Goal: Contribute content: Contribute content

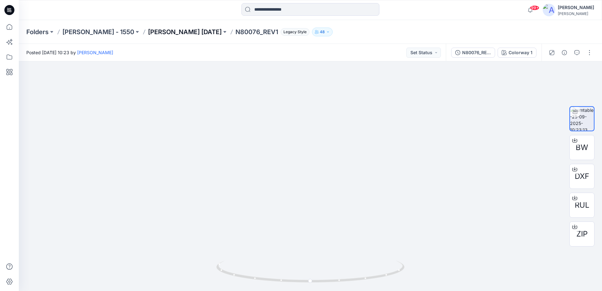
click at [148, 30] on p "[PERSON_NAME] [DATE]" at bounding box center [185, 32] width 74 height 9
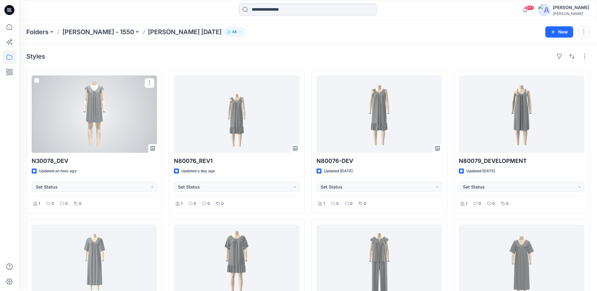
click at [114, 113] on div at bounding box center [94, 114] width 125 height 77
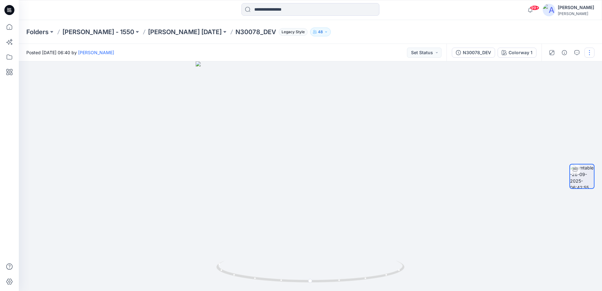
click at [592, 54] on button "button" at bounding box center [589, 53] width 10 height 10
click at [562, 70] on button "Edit" at bounding box center [563, 67] width 58 height 12
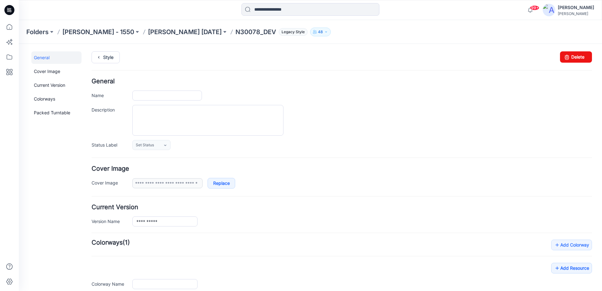
type input "**********"
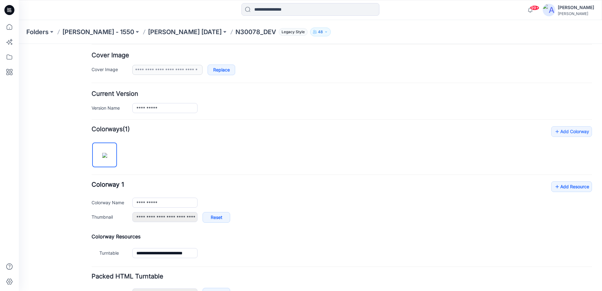
scroll to position [155, 0]
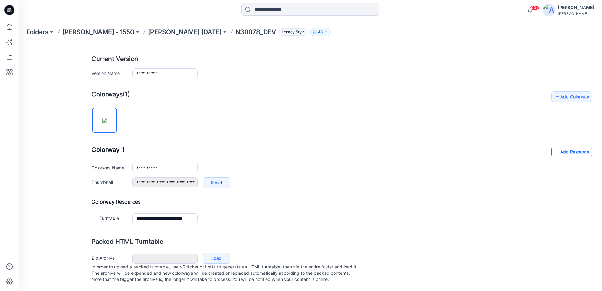
click at [558, 149] on link "Add Resource" at bounding box center [571, 152] width 41 height 11
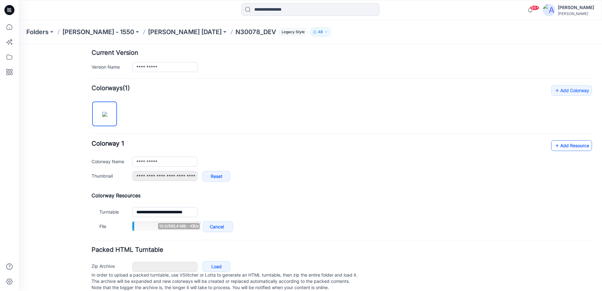
click at [563, 150] on link "Add Resource" at bounding box center [571, 145] width 41 height 11
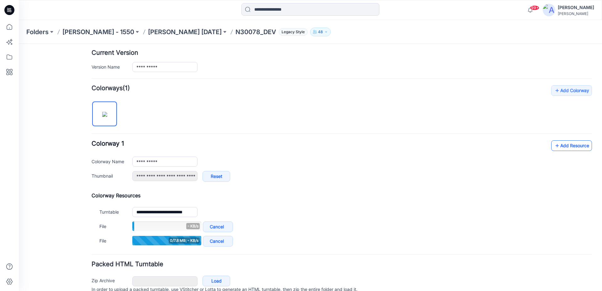
click at [570, 141] on link "Add Resource" at bounding box center [571, 145] width 41 height 11
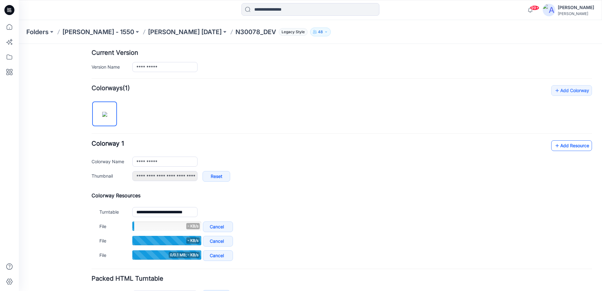
click at [574, 151] on link "Add Resource" at bounding box center [571, 145] width 41 height 11
click at [557, 142] on link "Add Resource" at bounding box center [571, 145] width 41 height 11
click at [575, 147] on link "Add Resource" at bounding box center [571, 145] width 41 height 11
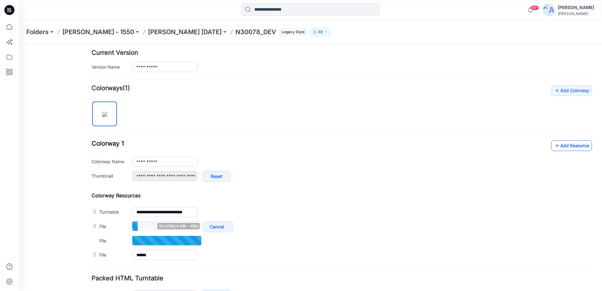
click at [556, 147] on link "Add Resource" at bounding box center [571, 145] width 41 height 11
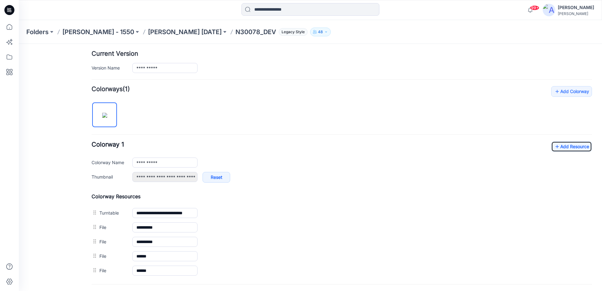
scroll to position [0, 0]
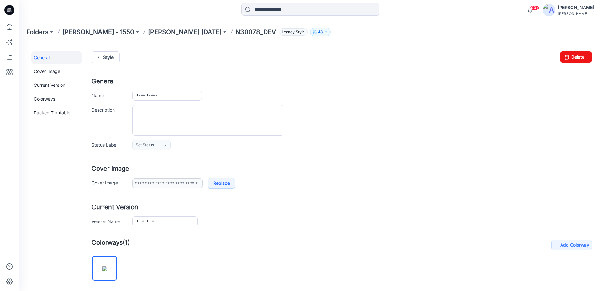
click at [112, 63] on div "Style Changes Saved Delete" at bounding box center [342, 64] width 500 height 27
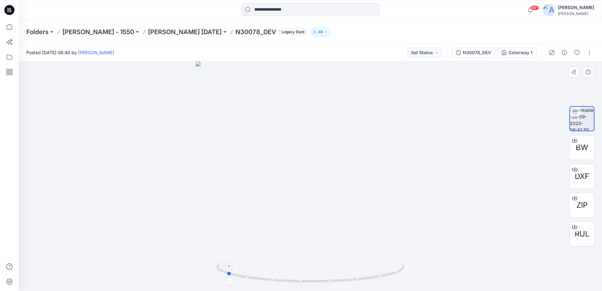
drag, startPoint x: 342, startPoint y: 280, endPoint x: 258, endPoint y: 273, distance: 84.3
click at [258, 273] on icon at bounding box center [311, 273] width 190 height 24
click at [592, 53] on button "button" at bounding box center [589, 53] width 10 height 10
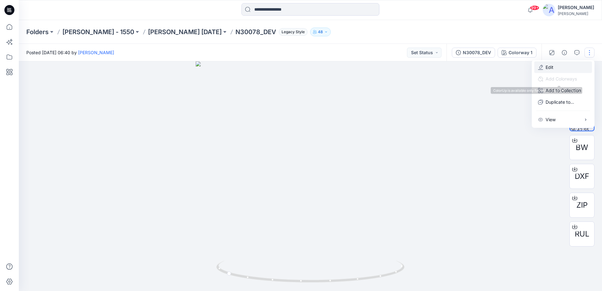
click at [551, 66] on p "Edit" at bounding box center [550, 67] width 8 height 7
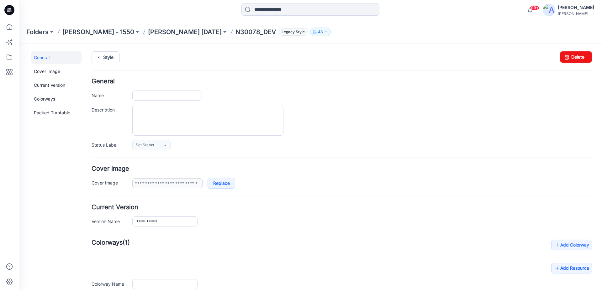
type input "**********"
drag, startPoint x: 566, startPoint y: 58, endPoint x: 345, endPoint y: 63, distance: 221.1
click at [566, 58] on icon at bounding box center [566, 56] width 9 height 11
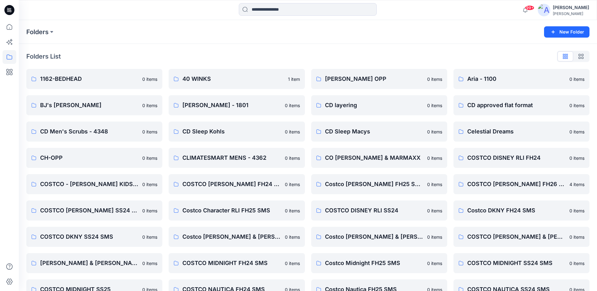
click at [8, 9] on icon at bounding box center [9, 10] width 10 height 10
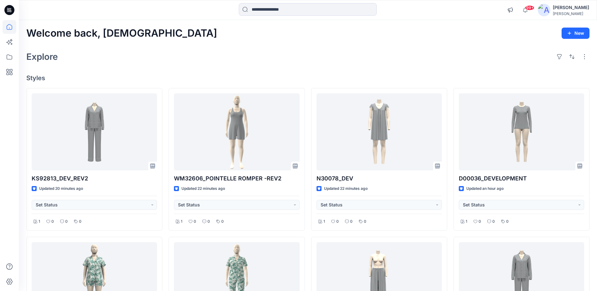
click at [219, 37] on div "Welcome back, Haresh New" at bounding box center [307, 34] width 563 height 12
click at [301, 42] on div "Welcome back, Haresh New Explore Styles KS92813_DEV_REV2 Updated 20 minutes ago…" at bounding box center [308, 289] width 578 height 539
click at [291, 11] on input at bounding box center [308, 9] width 138 height 13
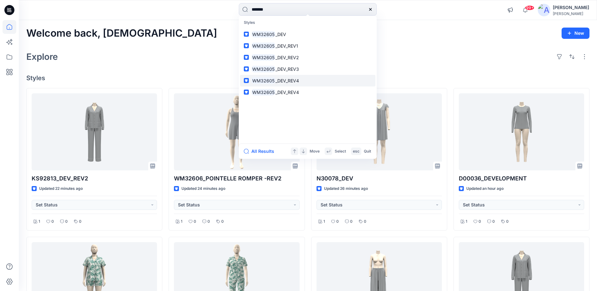
type input "*******"
click at [287, 84] on link "WM32605 _DEV_REV4" at bounding box center [307, 81] width 135 height 12
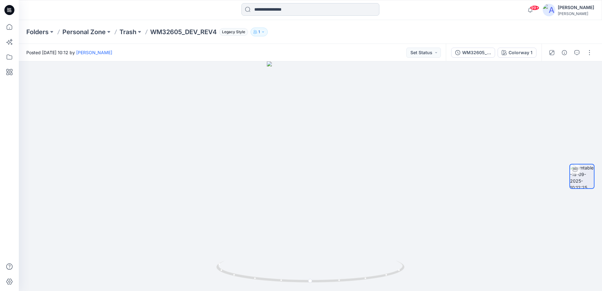
click at [268, 5] on input at bounding box center [310, 9] width 138 height 13
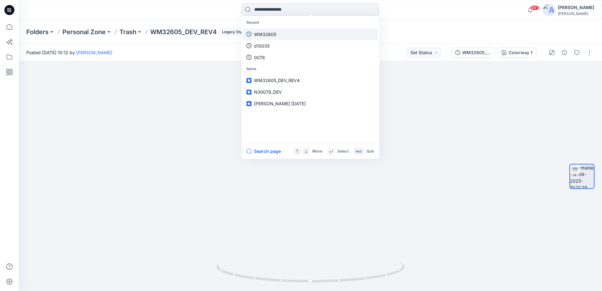
click at [269, 36] on p "WM32605" at bounding box center [265, 34] width 22 height 7
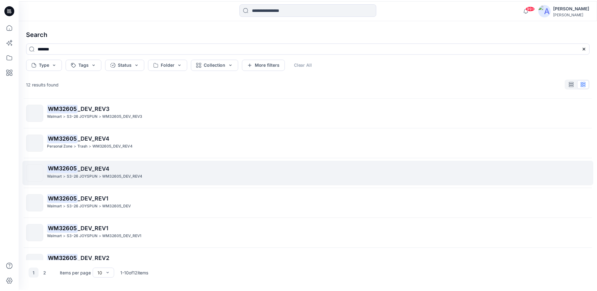
scroll to position [94, 0]
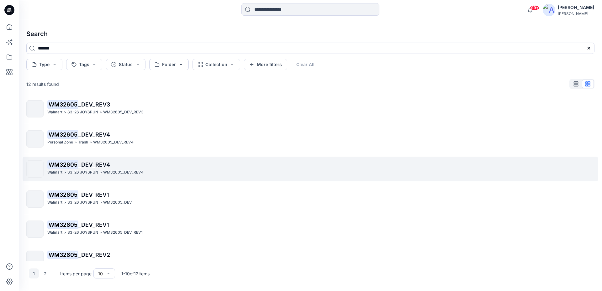
click at [60, 168] on mark "WM32605" at bounding box center [62, 164] width 31 height 9
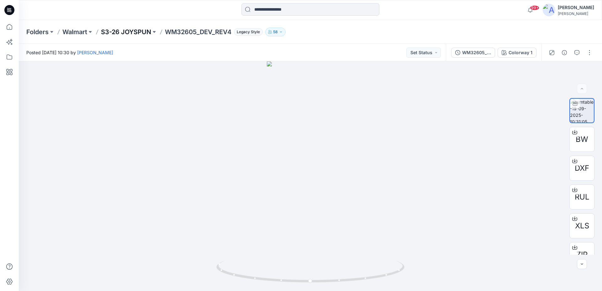
click at [130, 34] on p "S3-26 JOYSPUN" at bounding box center [126, 32] width 50 height 9
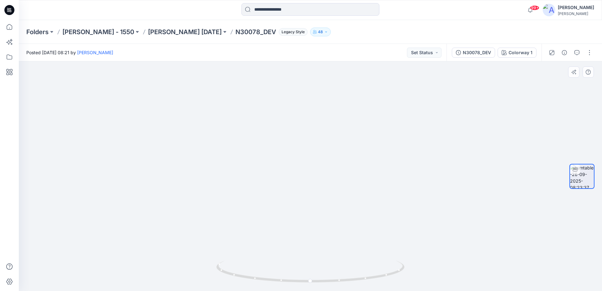
drag, startPoint x: 310, startPoint y: 81, endPoint x: 311, endPoint y: 227, distance: 146.1
click at [310, 249] on img at bounding box center [310, 40] width 1091 height 504
drag, startPoint x: 310, startPoint y: 119, endPoint x: 316, endPoint y: 199, distance: 80.1
click at [316, 200] on img at bounding box center [312, 78] width 1091 height 427
drag, startPoint x: 319, startPoint y: 137, endPoint x: 325, endPoint y: 191, distance: 54.3
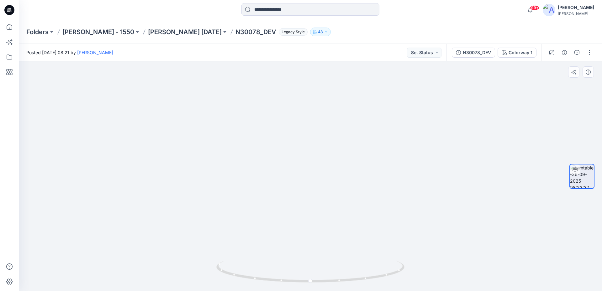
click at [325, 191] on img at bounding box center [326, 145] width 1091 height 293
click at [594, 51] on div at bounding box center [570, 53] width 58 height 18
click at [588, 51] on button "button" at bounding box center [589, 53] width 10 height 10
click at [541, 67] on icon "button" at bounding box center [540, 67] width 5 height 5
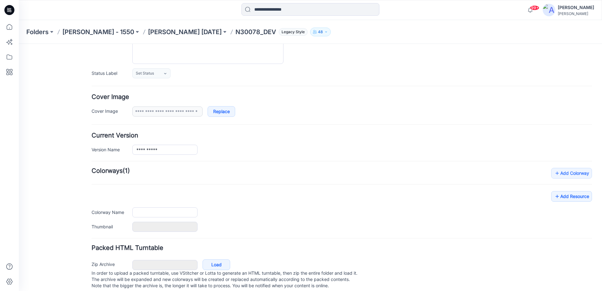
type input "**********"
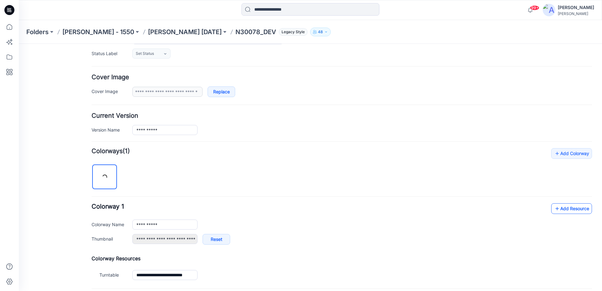
scroll to position [155, 0]
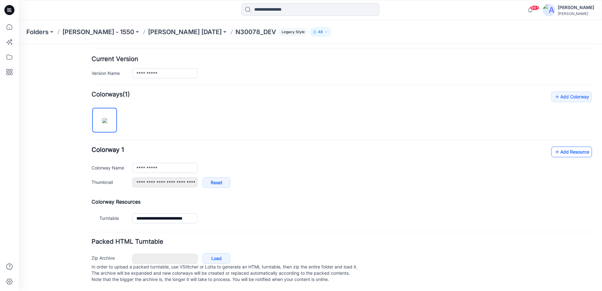
click at [556, 149] on link "Add Resource" at bounding box center [571, 152] width 41 height 11
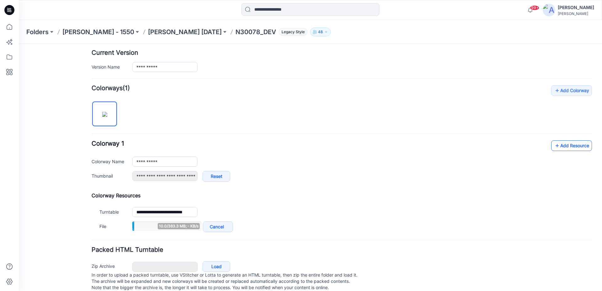
click at [555, 146] on link "Add Resource" at bounding box center [571, 145] width 41 height 11
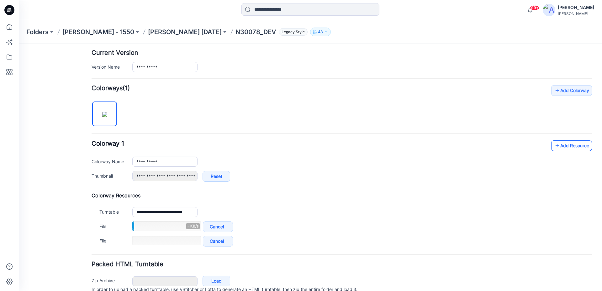
click at [557, 147] on link "Add Resource" at bounding box center [571, 145] width 41 height 11
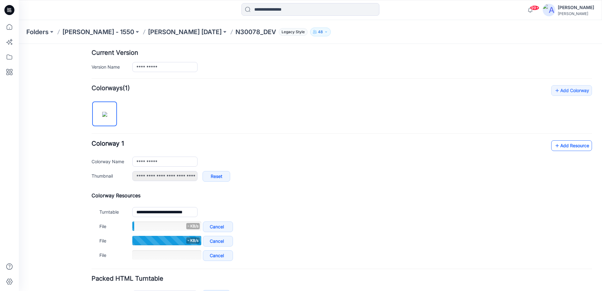
click at [554, 144] on icon at bounding box center [557, 146] width 6 height 10
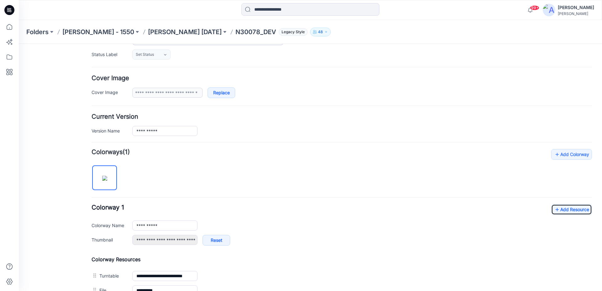
scroll to position [0, 0]
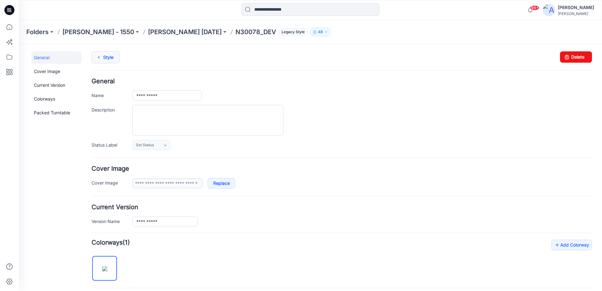
click at [110, 62] on link "Style" at bounding box center [106, 57] width 28 height 12
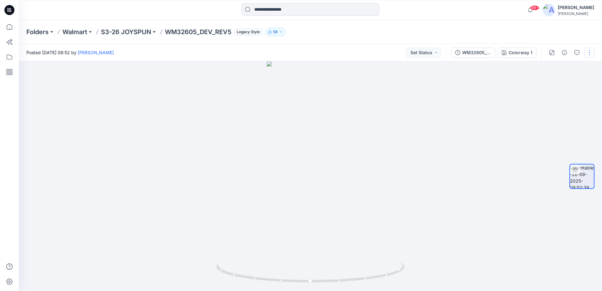
click at [590, 51] on button "button" at bounding box center [589, 53] width 10 height 10
click at [555, 69] on button "Edit" at bounding box center [563, 67] width 58 height 12
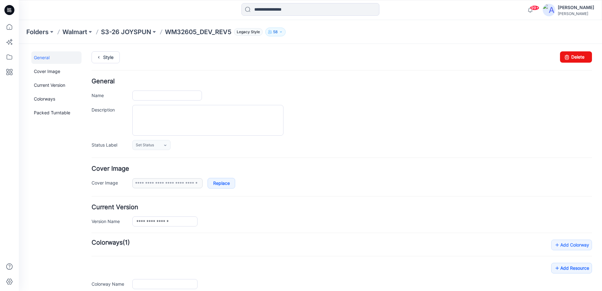
type input "**********"
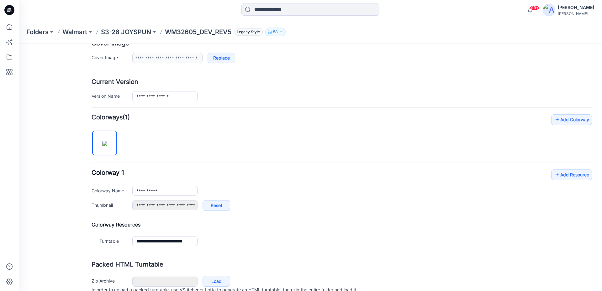
scroll to position [155, 0]
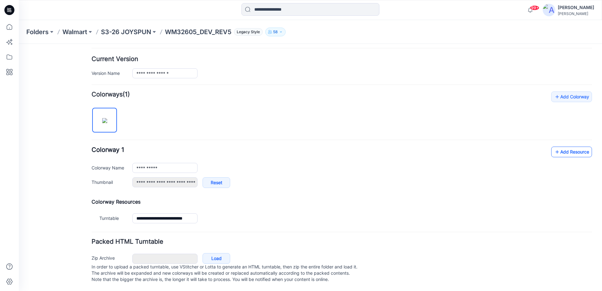
click at [551, 147] on link "Add Resource" at bounding box center [571, 152] width 41 height 11
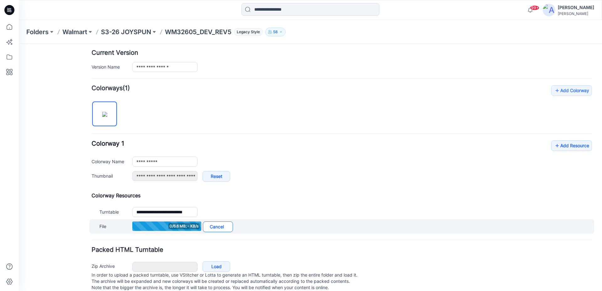
click at [224, 226] on link "Cancel" at bounding box center [218, 227] width 30 height 11
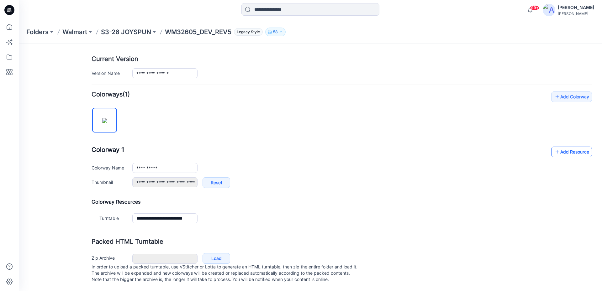
click at [572, 147] on link "Add Resource" at bounding box center [571, 152] width 41 height 11
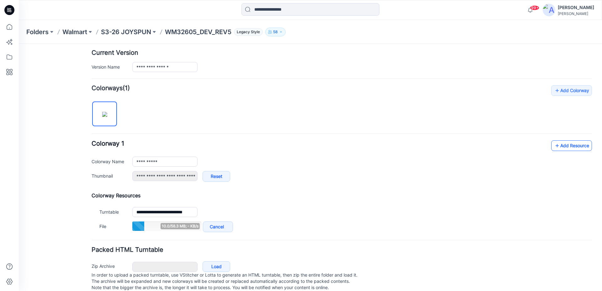
click at [562, 147] on link "Add Resource" at bounding box center [571, 145] width 41 height 11
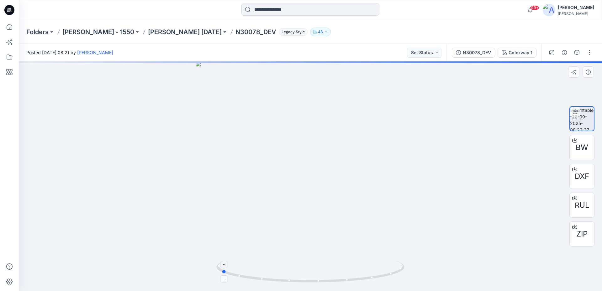
drag, startPoint x: 367, startPoint y: 277, endPoint x: 307, endPoint y: 265, distance: 60.9
click at [303, 275] on icon at bounding box center [311, 273] width 190 height 24
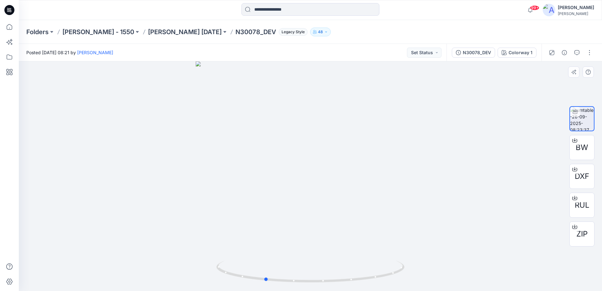
drag, startPoint x: 378, startPoint y: 280, endPoint x: 422, endPoint y: 270, distance: 45.2
click at [422, 270] on div at bounding box center [310, 176] width 583 height 230
drag, startPoint x: 327, startPoint y: 282, endPoint x: 377, endPoint y: 277, distance: 50.4
click at [377, 277] on icon at bounding box center [311, 273] width 190 height 24
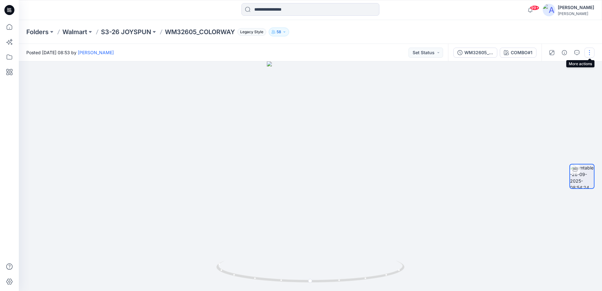
click at [587, 53] on button "button" at bounding box center [589, 53] width 10 height 10
click at [563, 71] on button "Edit" at bounding box center [563, 67] width 58 height 12
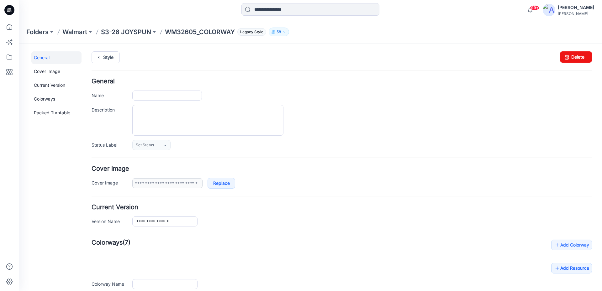
type input "**********"
type input "*******"
type input "**********"
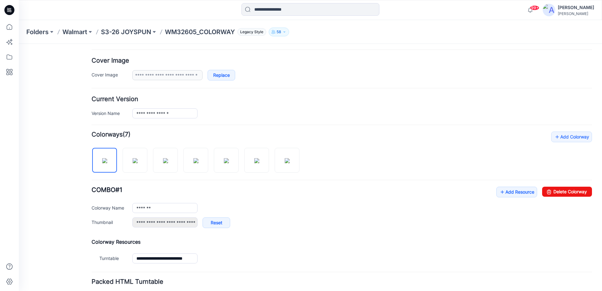
scroll to position [155, 0]
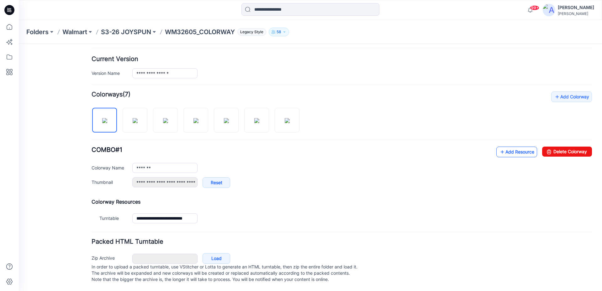
click at [510, 147] on link "Add Resource" at bounding box center [516, 152] width 41 height 11
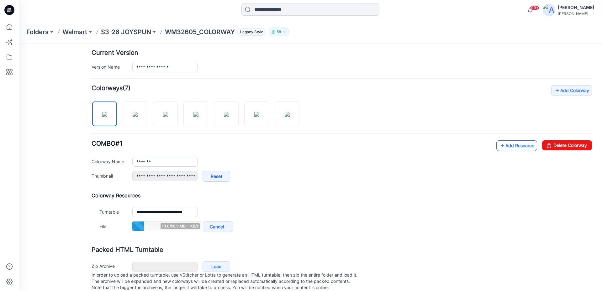
click at [502, 148] on link "Add Resource" at bounding box center [516, 145] width 41 height 11
